Goal: Task Accomplishment & Management: Manage account settings

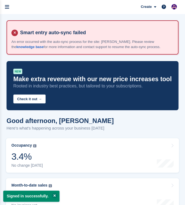
click at [6, 7] on icon "menu" at bounding box center [7, 7] width 4 height 5
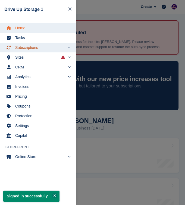
click at [34, 49] on span "Subscriptions" at bounding box center [40, 48] width 50 height 8
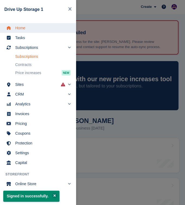
click at [29, 57] on link "Subscriptions" at bounding box center [42, 57] width 55 height 8
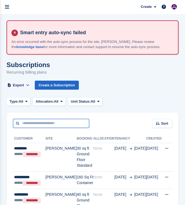
click at [71, 124] on input "text" at bounding box center [51, 123] width 76 height 9
type input "******"
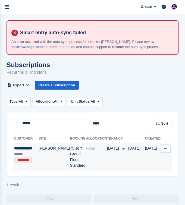
click at [102, 153] on td "None" at bounding box center [96, 157] width 21 height 29
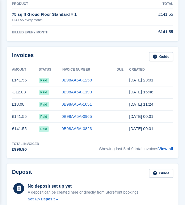
scroll to position [287, 0]
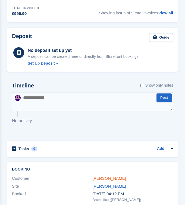
click at [113, 178] on link "Gordon Braint" at bounding box center [109, 178] width 33 height 5
